Goal: Obtain resource: Obtain resource

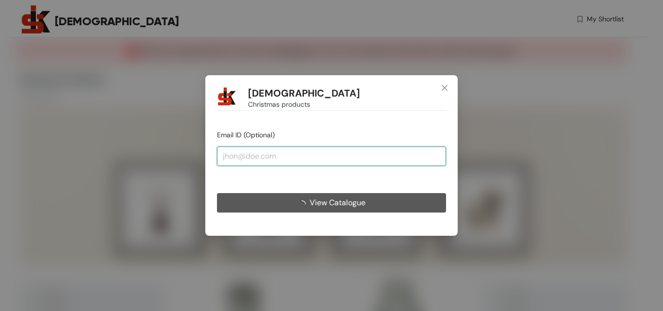
click at [233, 155] on input "email" at bounding box center [331, 155] width 229 height 19
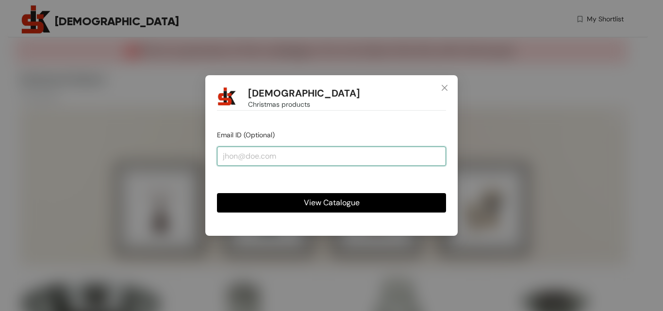
type input "[PERSON_NAME][EMAIL_ADDRESS][DOMAIN_NAME]"
click at [316, 202] on span "View Catalogue" at bounding box center [332, 202] width 56 height 12
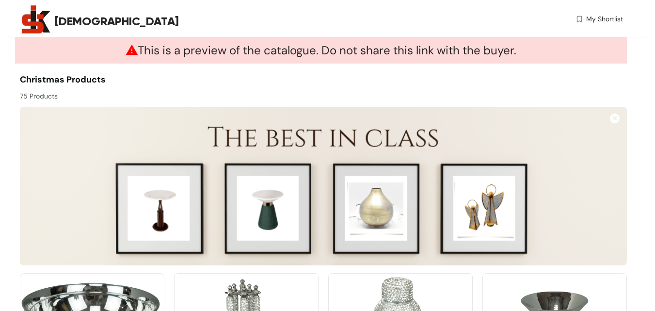
click at [379, 55] on span "This is a preview of the catalogue. Do not share this link with the buyer." at bounding box center [321, 50] width 390 height 15
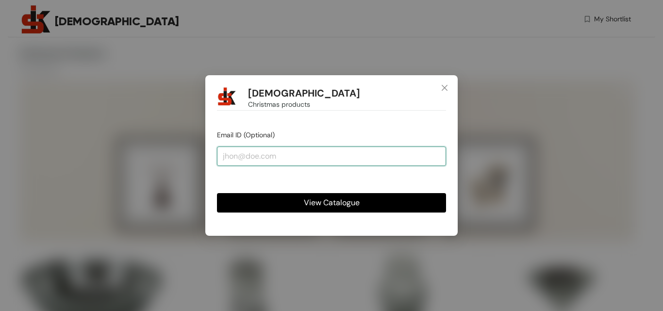
click at [242, 157] on input "email" at bounding box center [331, 155] width 229 height 19
type input "[PERSON_NAME][EMAIL_ADDRESS][DOMAIN_NAME]"
click at [324, 208] on span "View Catalogue" at bounding box center [332, 202] width 56 height 12
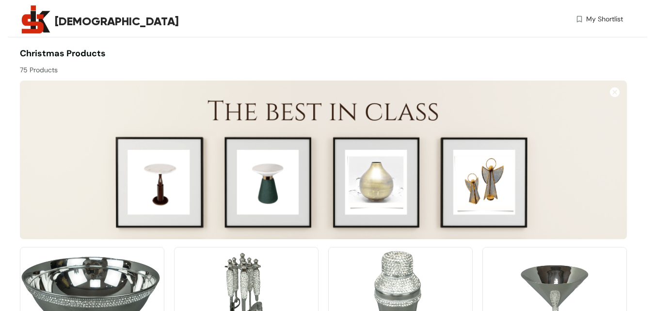
click at [36, 19] on img at bounding box center [36, 20] width 32 height 32
